Goal: Transaction & Acquisition: Purchase product/service

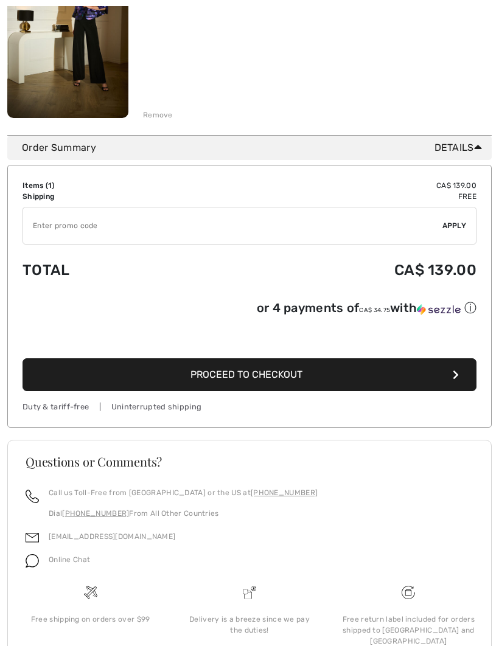
scroll to position [255, 0]
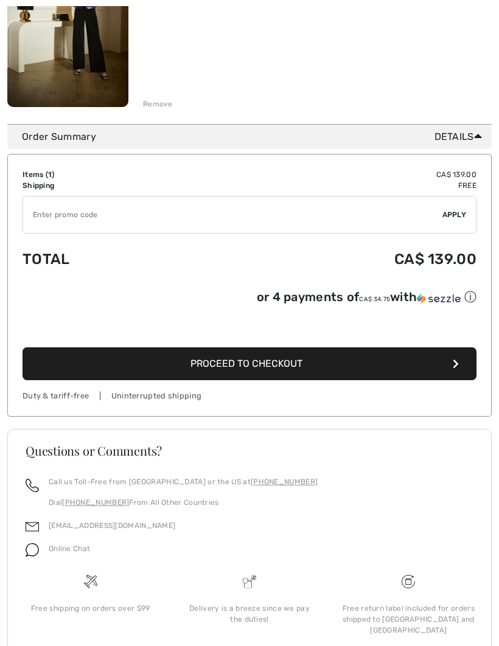
click at [363, 370] on button "Proceed to Checkout" at bounding box center [250, 363] width 454 height 33
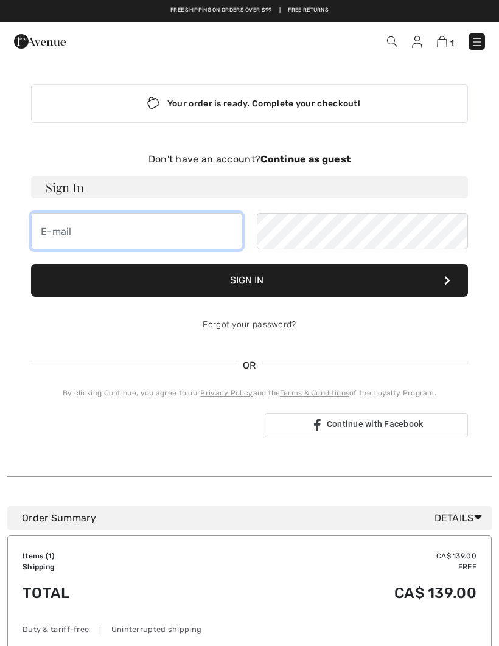
click at [185, 237] on input "email" at bounding box center [136, 231] width 211 height 37
click at [317, 158] on strong "Continue as guest" at bounding box center [305, 159] width 90 height 12
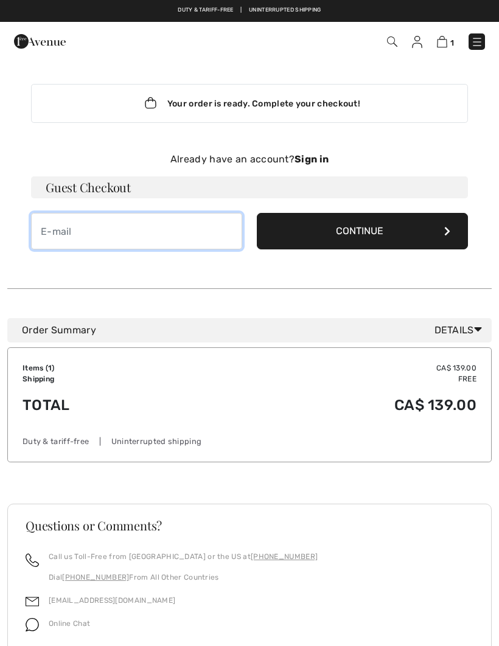
click at [134, 237] on input "email" at bounding box center [136, 231] width 211 height 37
type input "[EMAIL_ADDRESS][DOMAIN_NAME]"
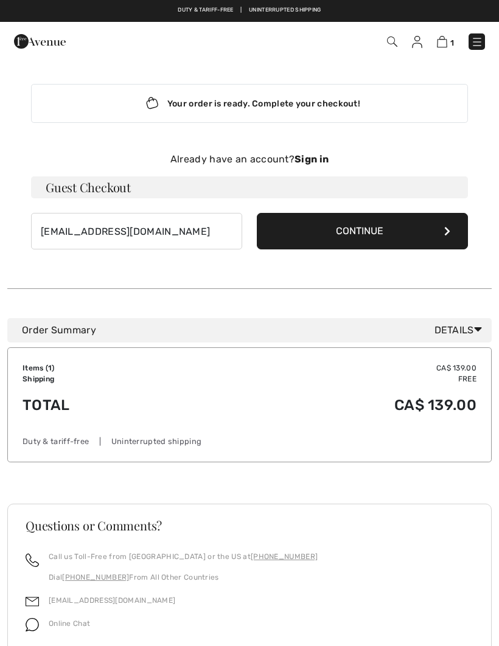
click at [363, 222] on button "Continue" at bounding box center [362, 231] width 211 height 37
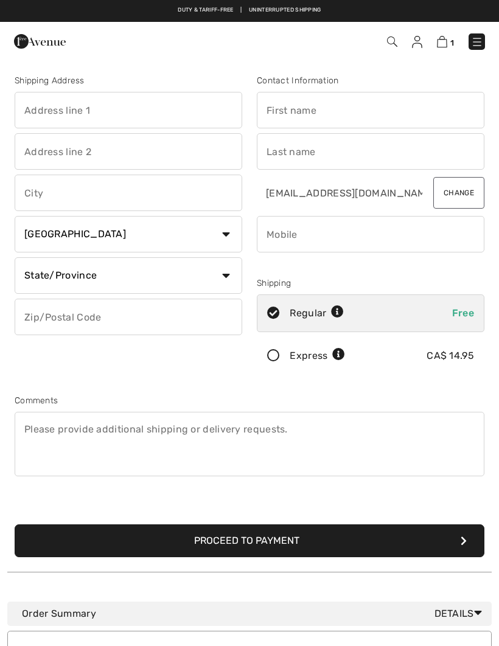
click at [74, 116] on input "text" at bounding box center [129, 110] width 228 height 37
type input "23806 Old Yale Rd"
type input "Langley"
select select "BC"
type input "V2Z2K4"
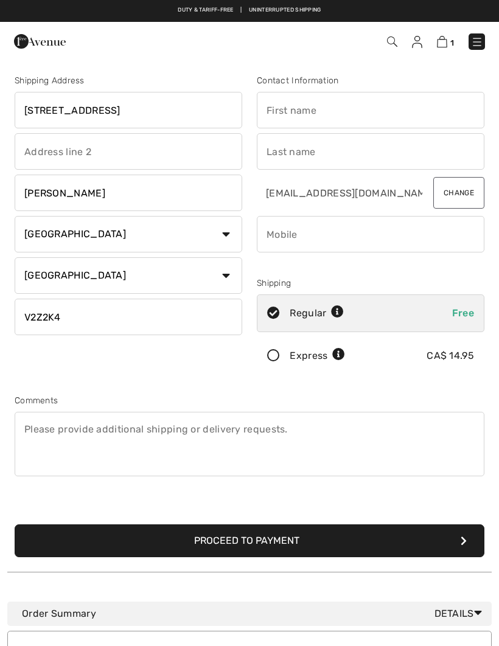
type input "Lorene"
type input "Tanner"
click at [384, 239] on input "phone" at bounding box center [371, 234] width 228 height 37
type input "7789857560"
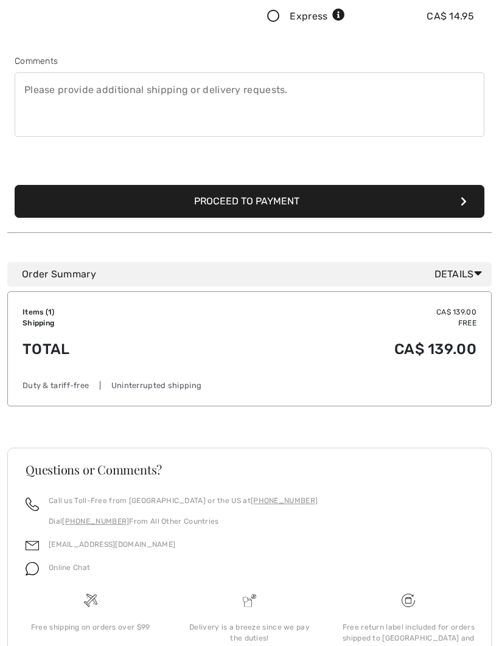
scroll to position [340, 0]
click at [112, 215] on button "Proceed to Payment" at bounding box center [250, 201] width 470 height 33
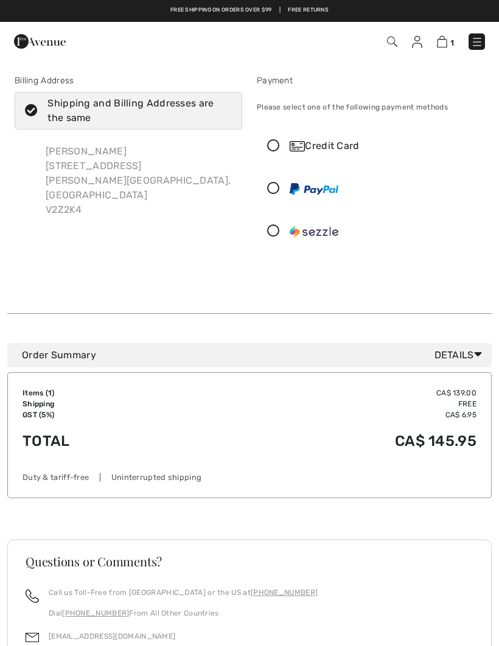
click at [270, 149] on icon at bounding box center [273, 146] width 32 height 13
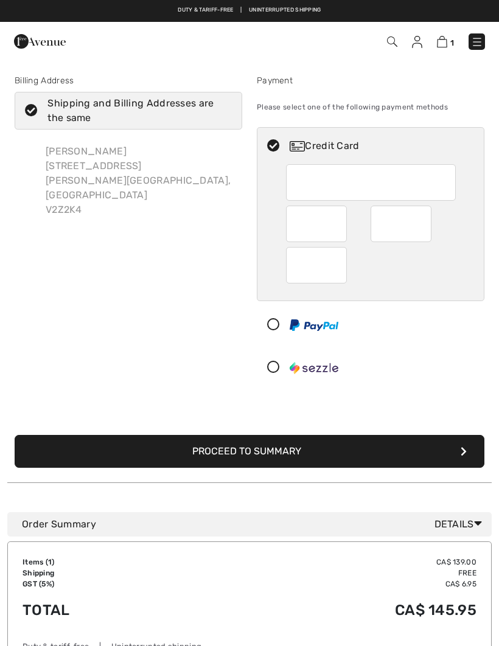
click at [425, 224] on div at bounding box center [401, 224] width 61 height 37
click at [132, 450] on button "Proceed to Summary" at bounding box center [250, 451] width 470 height 33
click at [138, 444] on button "Proceed to Summary" at bounding box center [250, 451] width 470 height 33
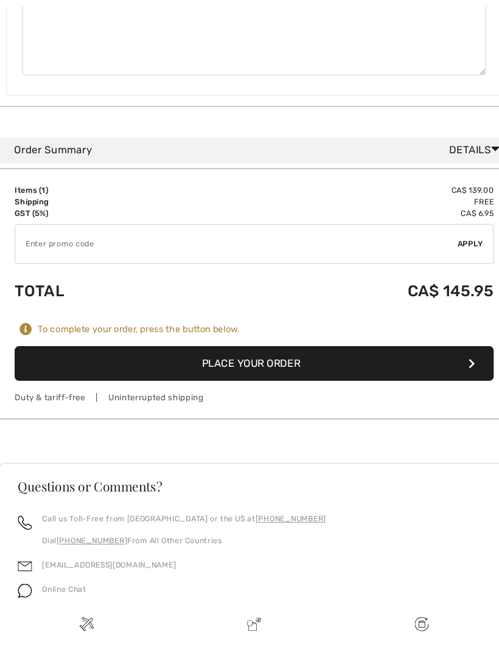
scroll to position [884, 0]
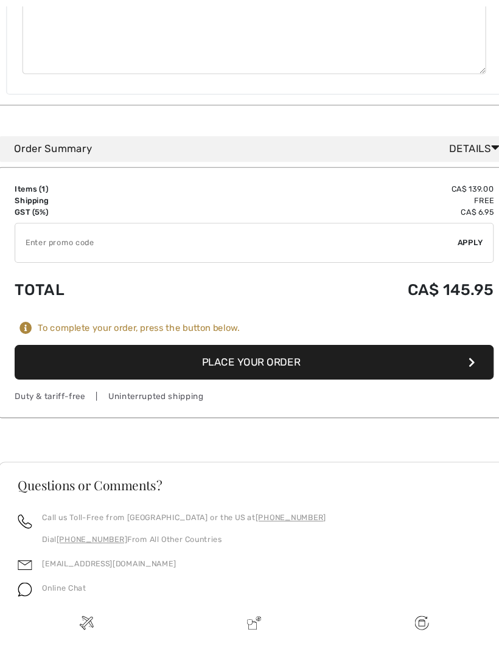
click at [103, 329] on button "Place Your Order" at bounding box center [250, 343] width 454 height 33
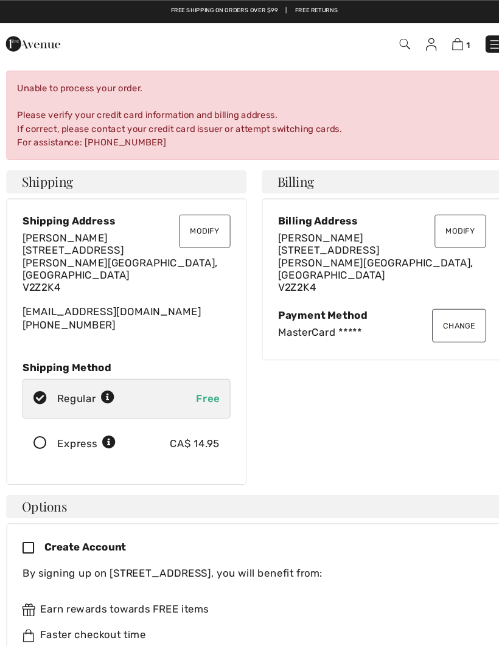
scroll to position [0, 0]
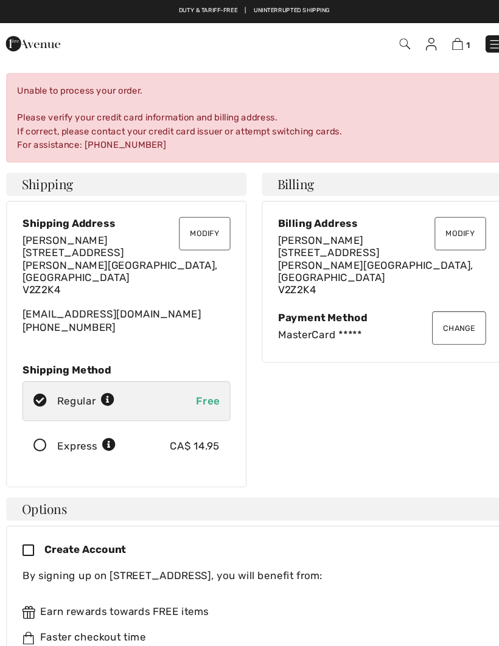
click at [441, 310] on button "Change" at bounding box center [443, 311] width 51 height 32
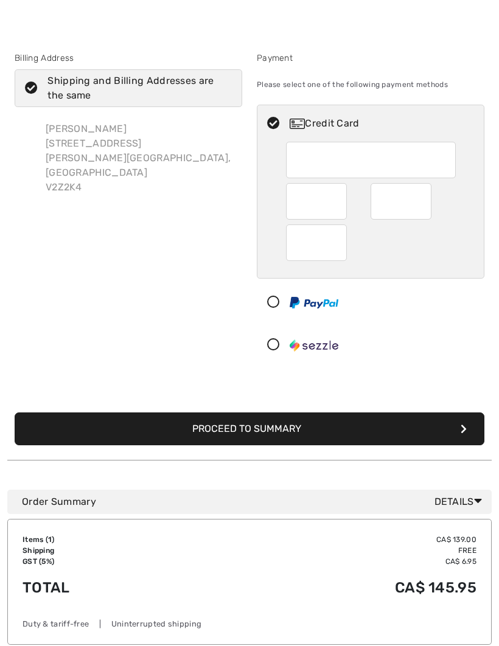
click at [328, 305] on img at bounding box center [314, 303] width 49 height 12
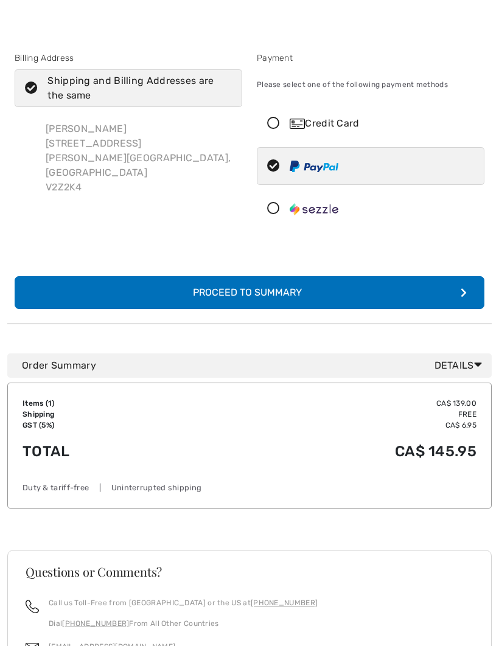
click at [359, 296] on button "Complete Your Order with PayPal Proceed to Summary" at bounding box center [250, 292] width 470 height 33
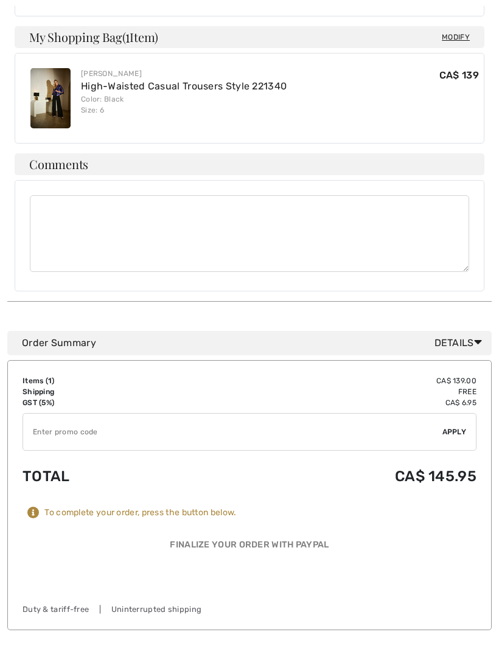
scroll to position [703, 0]
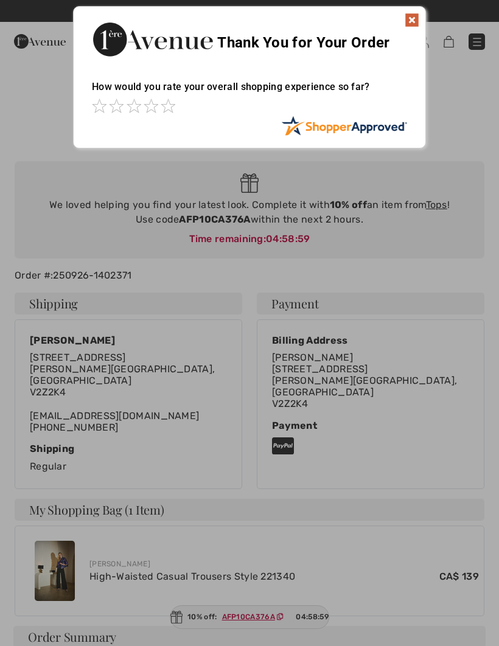
click at [404, 26] on div "Thank You for Your Order" at bounding box center [250, 38] width 352 height 62
click at [410, 27] on img at bounding box center [412, 20] width 15 height 15
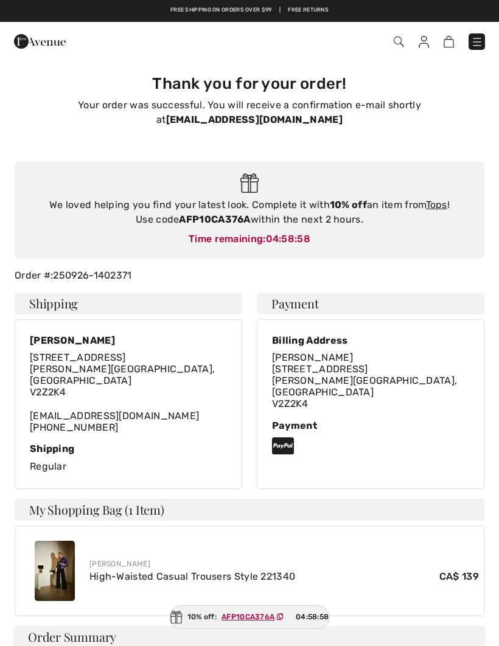
click at [411, 21] on div "Free shipping on orders over $99 | Free Returns" at bounding box center [249, 16] width 499 height 21
copy div "AFP10CA376A"
click at [439, 208] on link "Tops" at bounding box center [436, 205] width 21 height 12
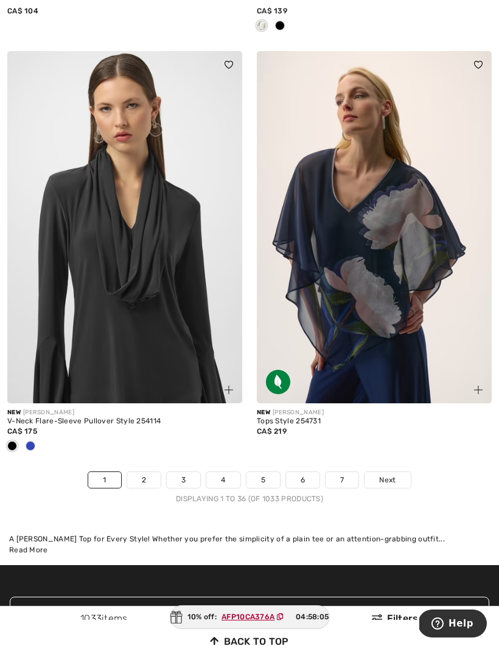
scroll to position [7482, 0]
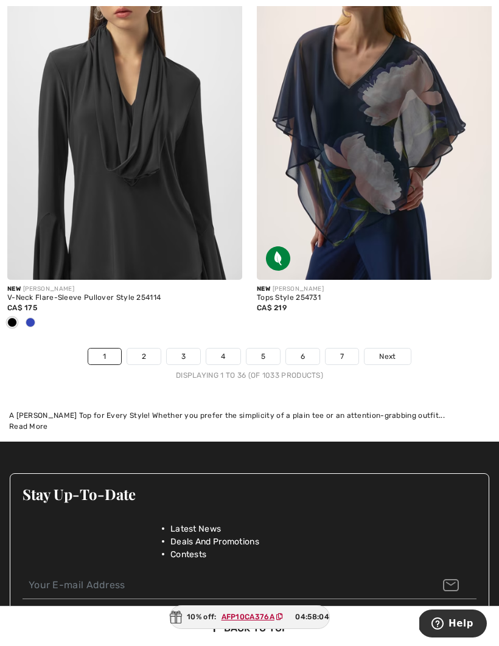
click at [387, 352] on span "Next" at bounding box center [387, 356] width 16 height 11
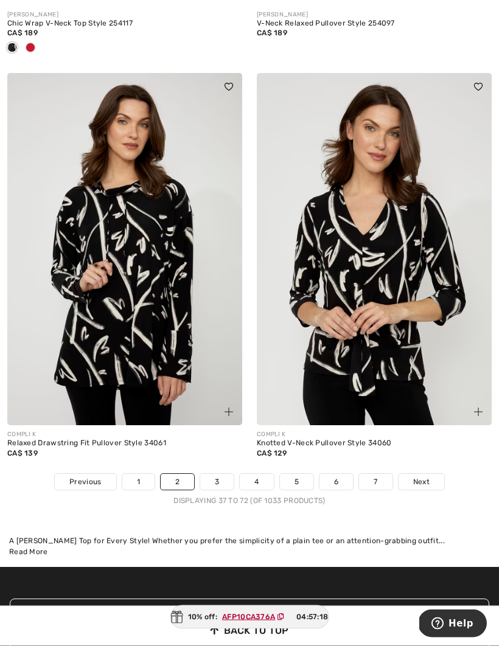
scroll to position [7361, 0]
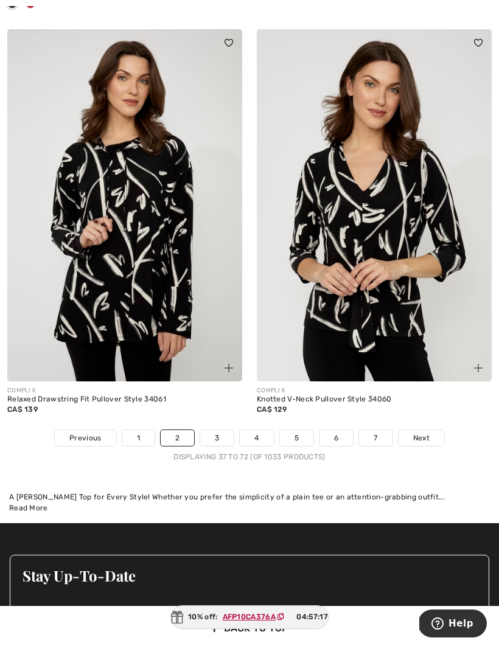
click at [423, 433] on span "Next" at bounding box center [421, 438] width 16 height 11
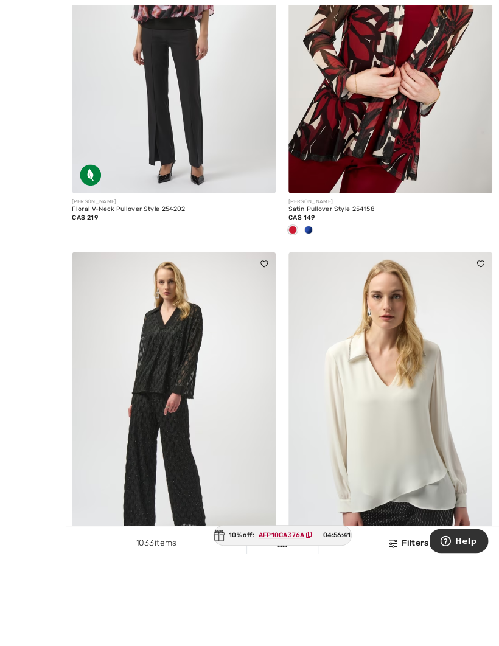
scroll to position [7024, 0]
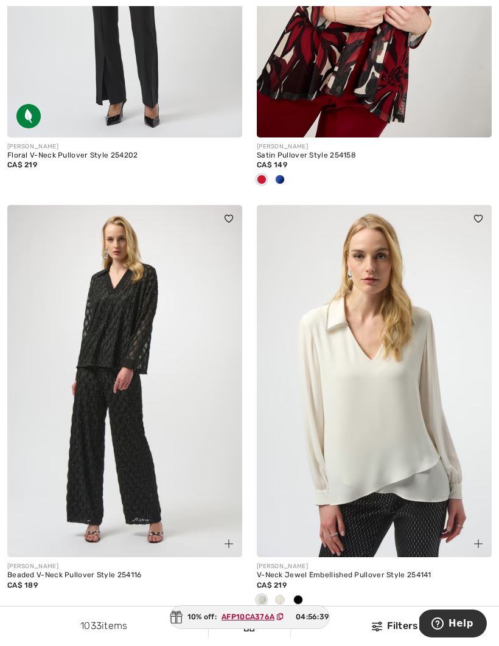
click at [307, 591] on div at bounding box center [298, 601] width 18 height 20
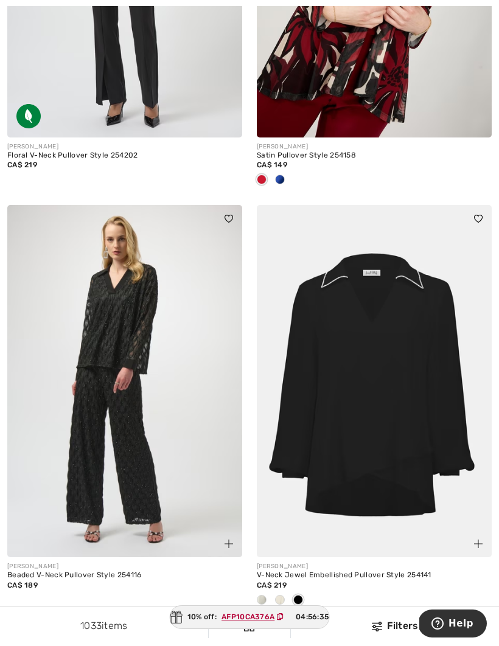
click at [436, 626] on link "Next" at bounding box center [422, 634] width 46 height 16
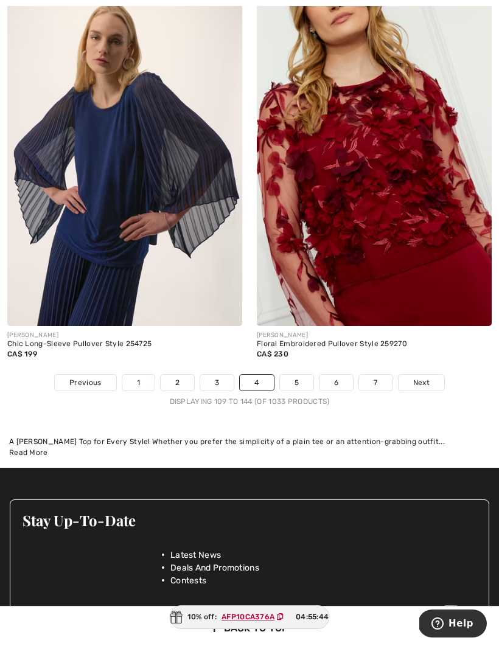
scroll to position [7357, 0]
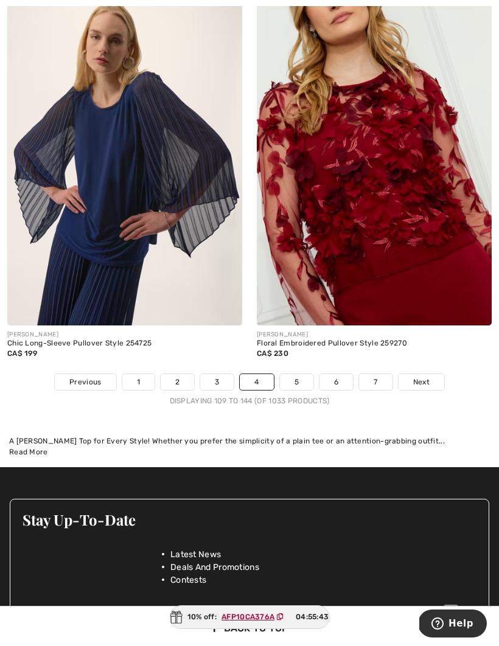
click at [426, 377] on span "Next" at bounding box center [421, 382] width 16 height 11
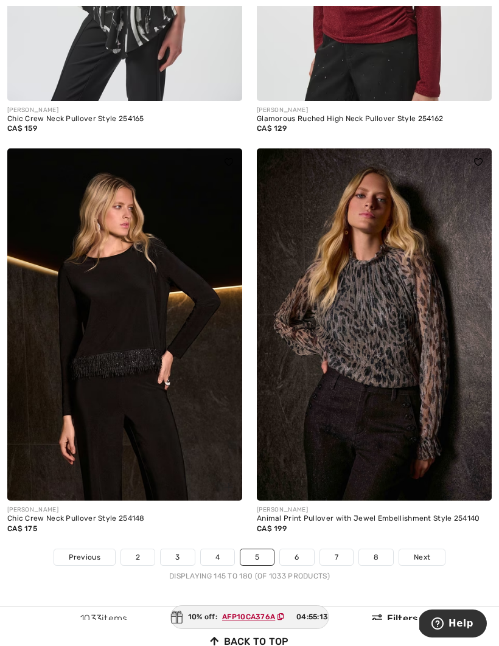
scroll to position [7292, 0]
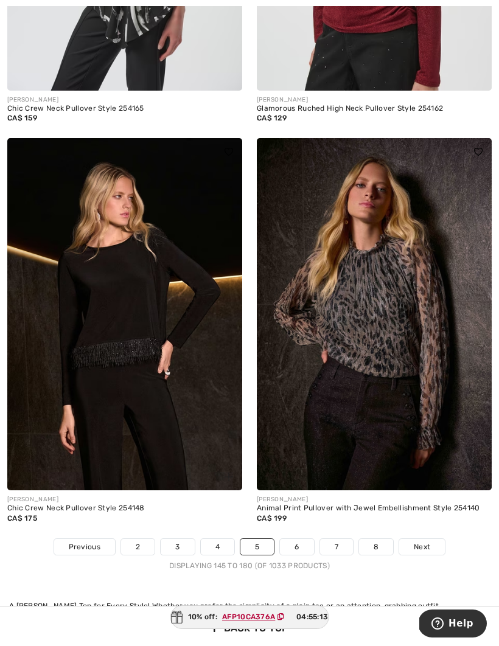
click at [427, 542] on span "Next" at bounding box center [422, 547] width 16 height 11
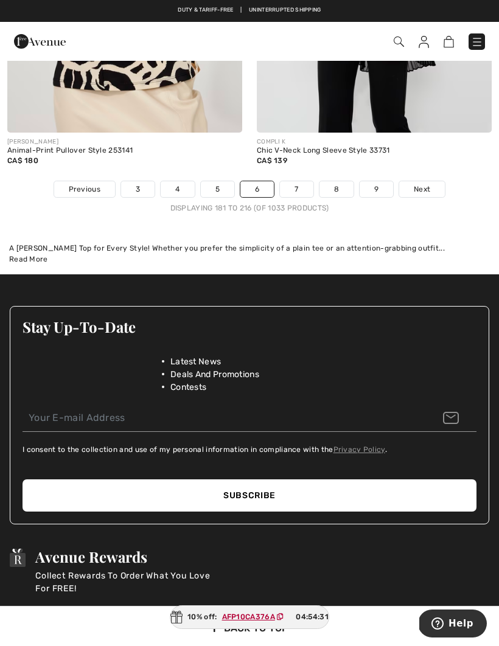
scroll to position [7490, 0]
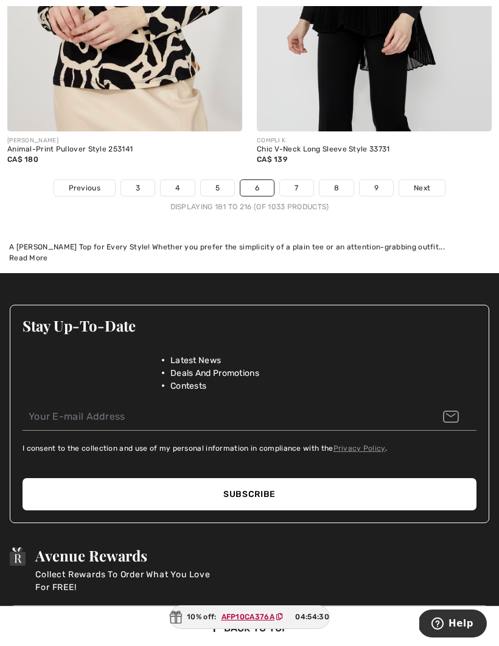
click at [425, 183] on span "Next" at bounding box center [422, 188] width 16 height 11
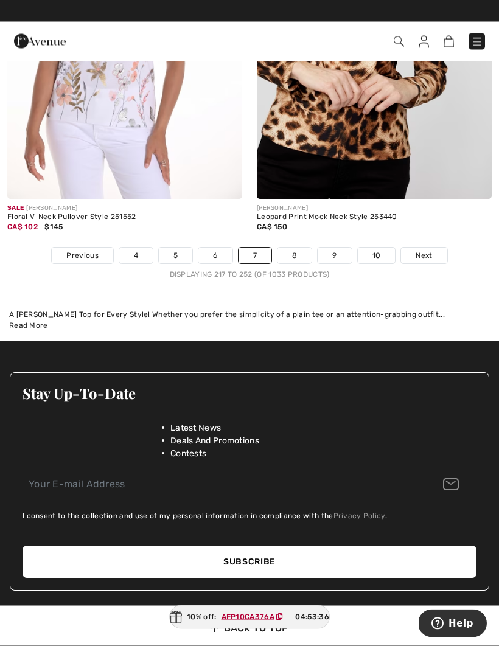
scroll to position [7478, 0]
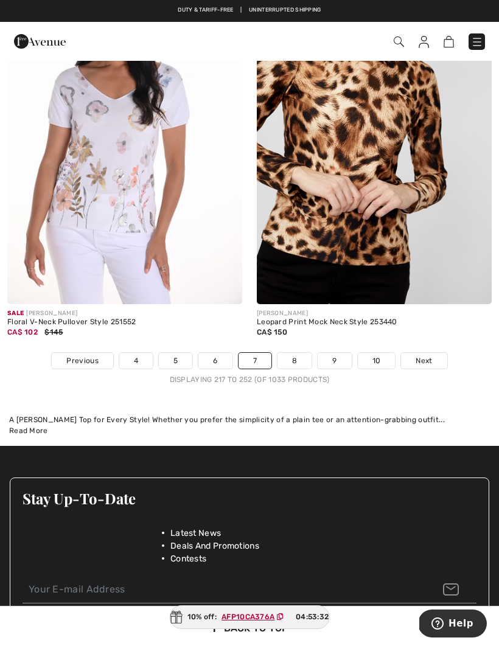
click at [438, 353] on link "Next" at bounding box center [424, 361] width 46 height 16
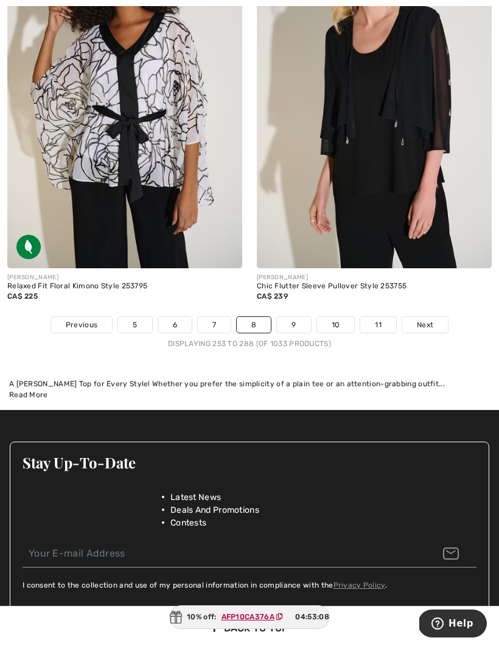
scroll to position [7417, 0]
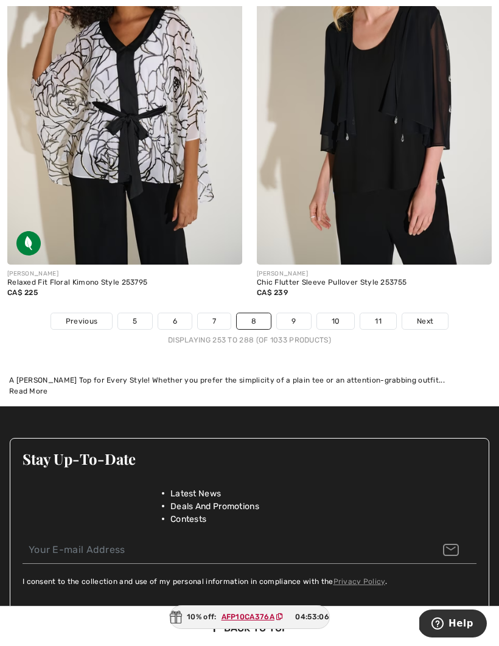
click at [428, 316] on span "Next" at bounding box center [425, 321] width 16 height 11
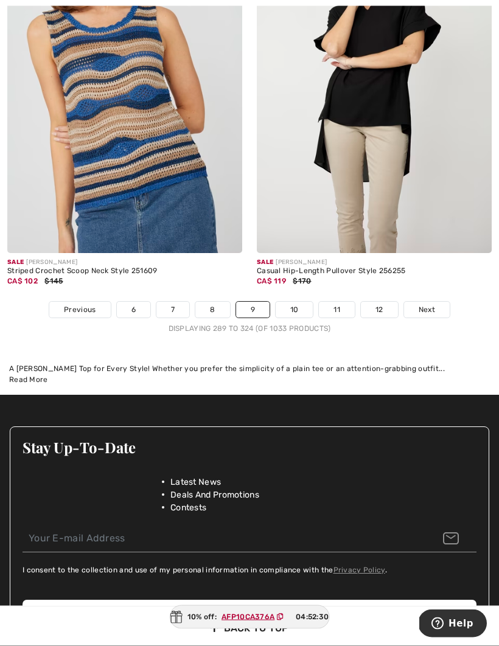
scroll to position [7369, 0]
click at [430, 304] on span "Next" at bounding box center [427, 309] width 16 height 11
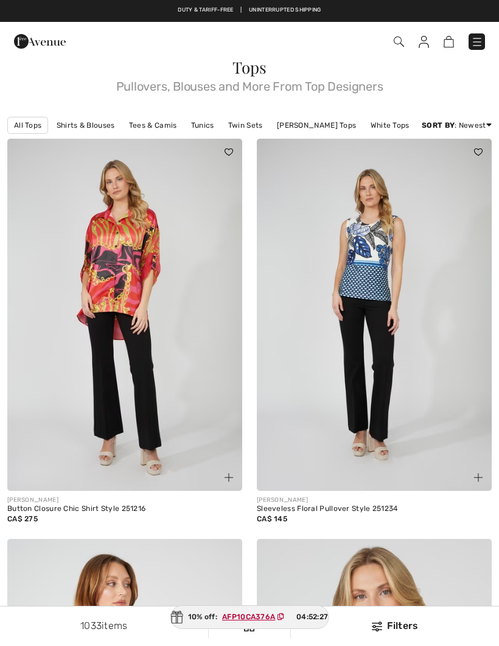
checkbox input "true"
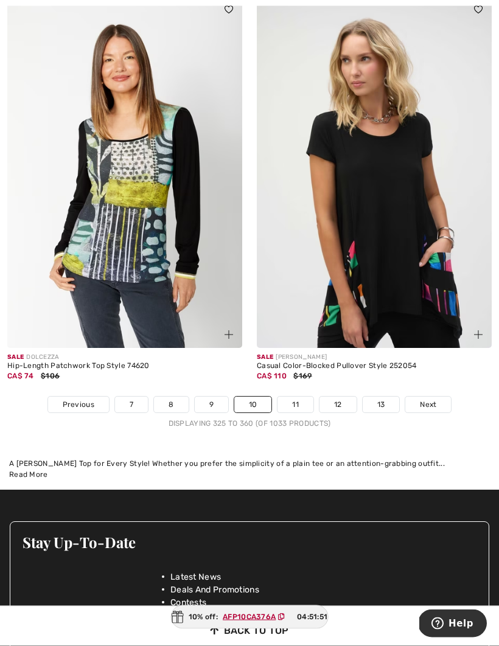
scroll to position [7304, 0]
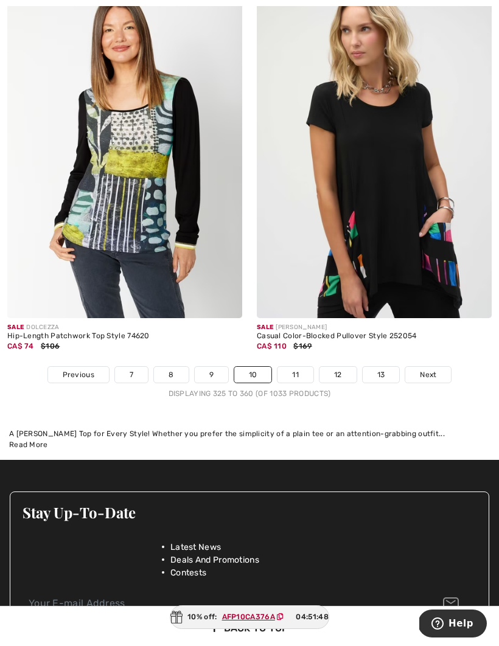
click at [428, 369] on span "Next" at bounding box center [428, 374] width 16 height 11
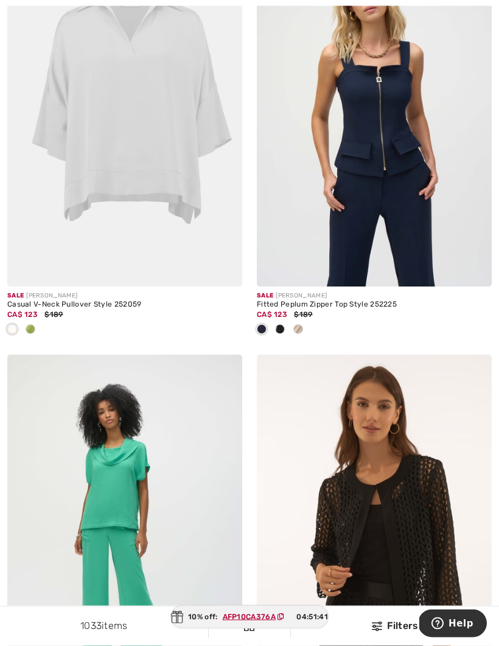
scroll to position [605, 0]
click at [303, 327] on div at bounding box center [298, 330] width 18 height 20
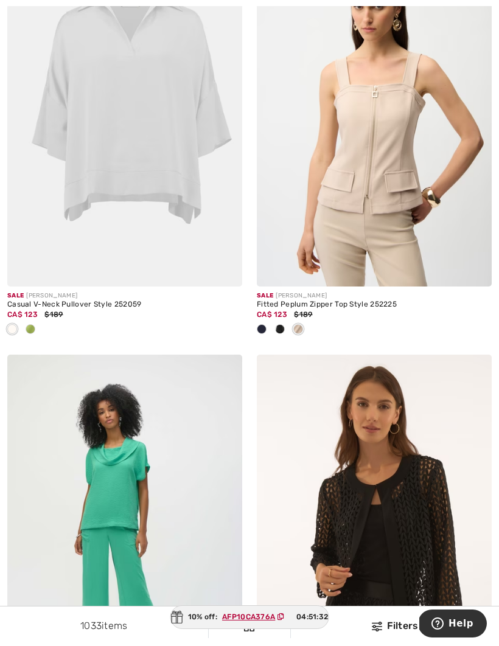
click at [281, 327] on span at bounding box center [280, 329] width 10 height 10
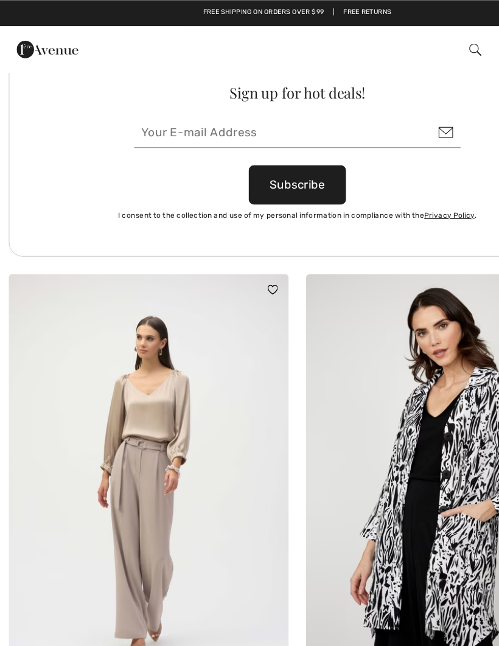
scroll to position [5115, 0]
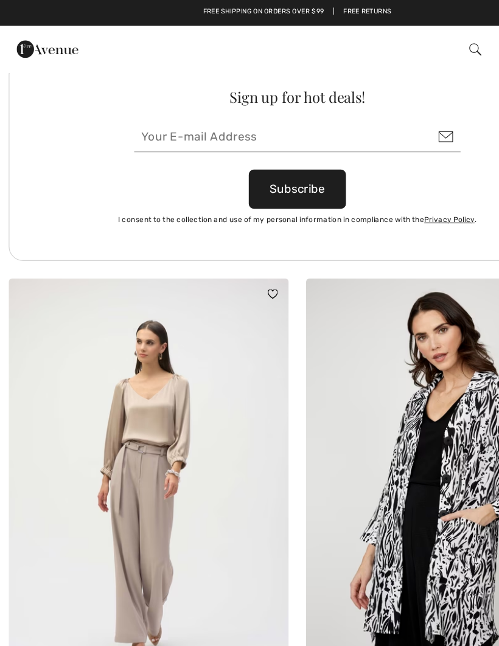
click at [139, 386] on img at bounding box center [124, 410] width 235 height 352
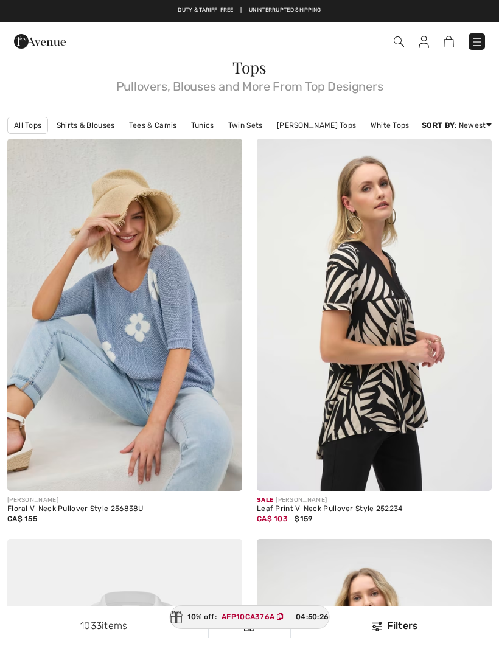
scroll to position [5047, 0]
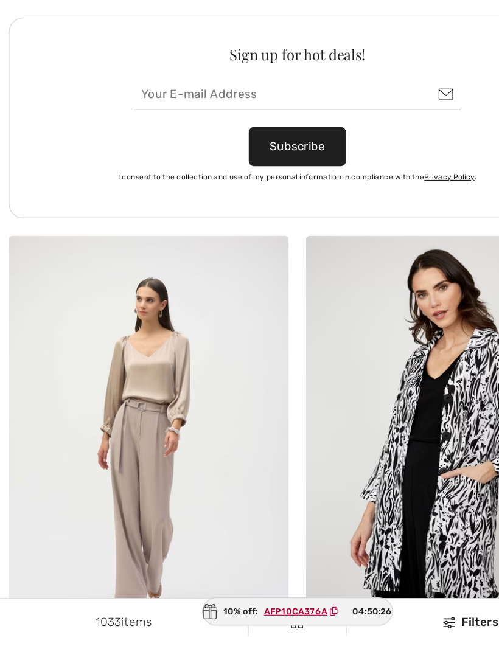
checkbox input "true"
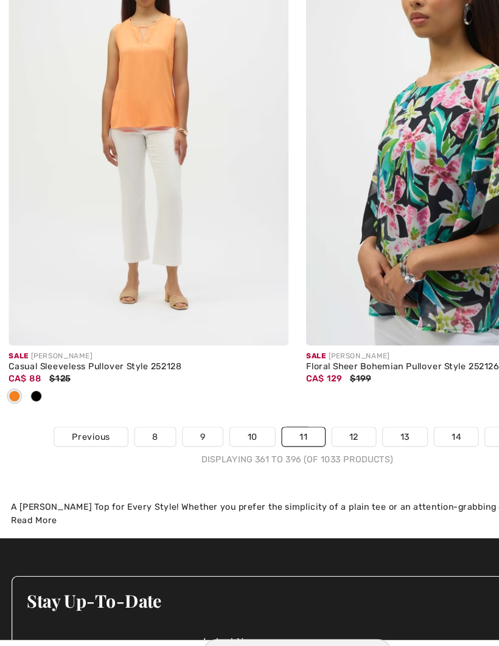
scroll to position [7388, 0]
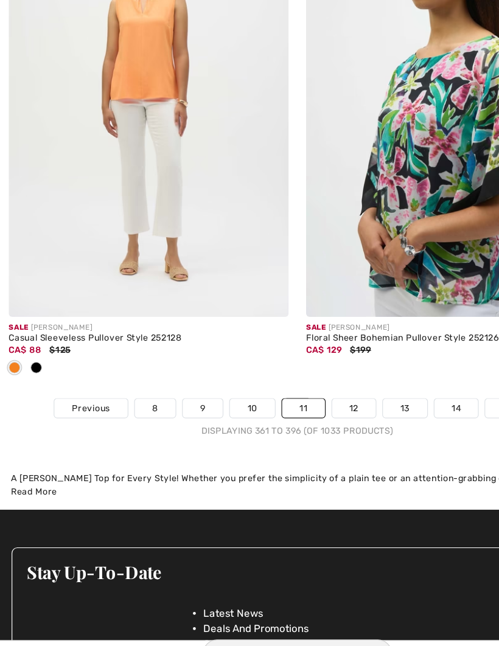
click at [298, 403] on link "12" at bounding box center [297, 411] width 37 height 16
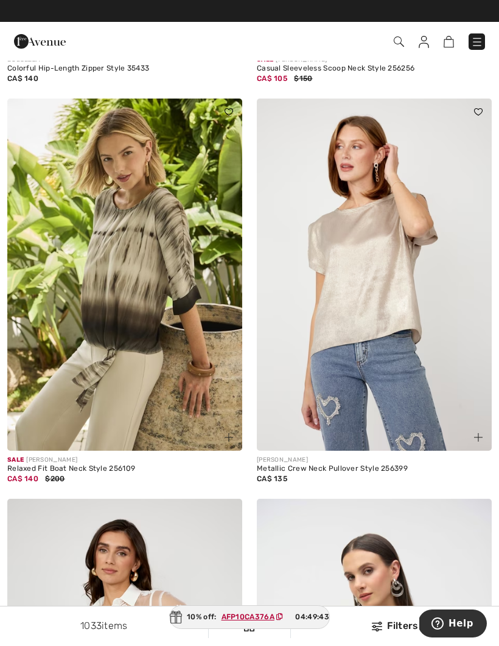
scroll to position [6445, 0]
